Goal: Task Accomplishment & Management: Use online tool/utility

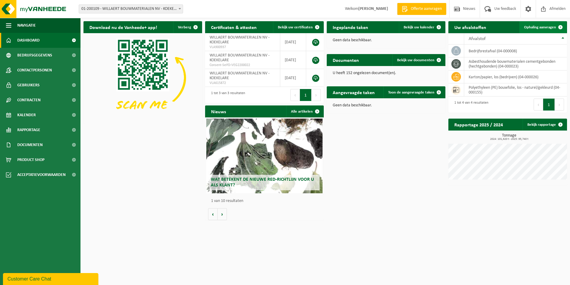
click at [550, 28] on span "Ophaling aanvragen" at bounding box center [540, 27] width 32 height 4
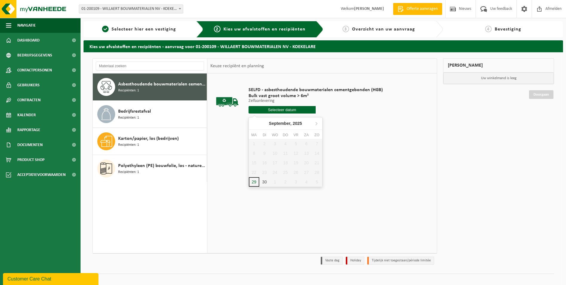
click at [273, 110] on input "text" at bounding box center [282, 109] width 67 height 7
click at [253, 182] on div "29" at bounding box center [254, 182] width 10 height 10
type input "Van 2025-09-29"
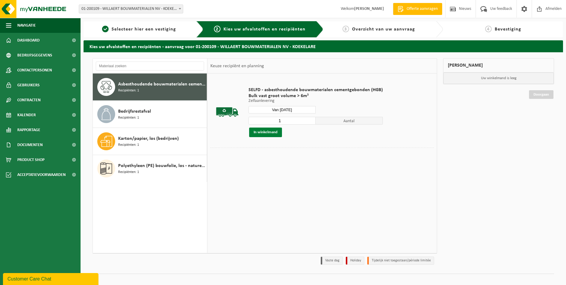
click at [273, 132] on button "In winkelmand" at bounding box center [265, 132] width 33 height 10
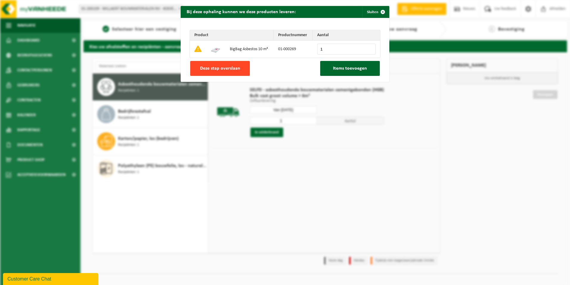
click at [221, 67] on span "Deze stap overslaan" at bounding box center [220, 68] width 40 height 5
type input "0"
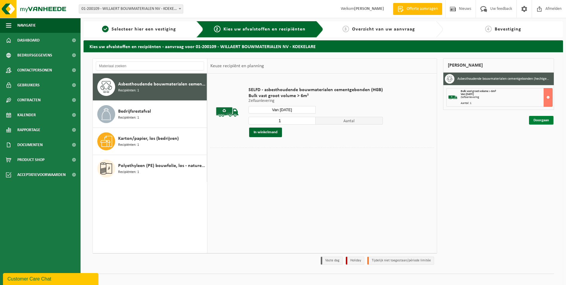
click at [535, 120] on link "Doorgaan" at bounding box center [541, 120] width 24 height 9
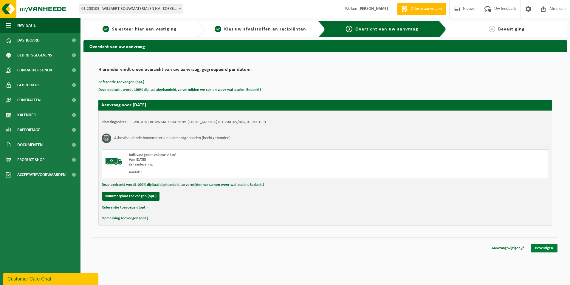
click at [552, 247] on link "Bevestigen" at bounding box center [544, 247] width 27 height 9
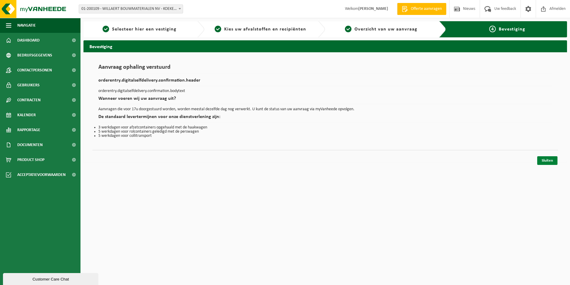
click at [550, 162] on link "Sluiten" at bounding box center [548, 160] width 20 height 9
